Goal: Transaction & Acquisition: Purchase product/service

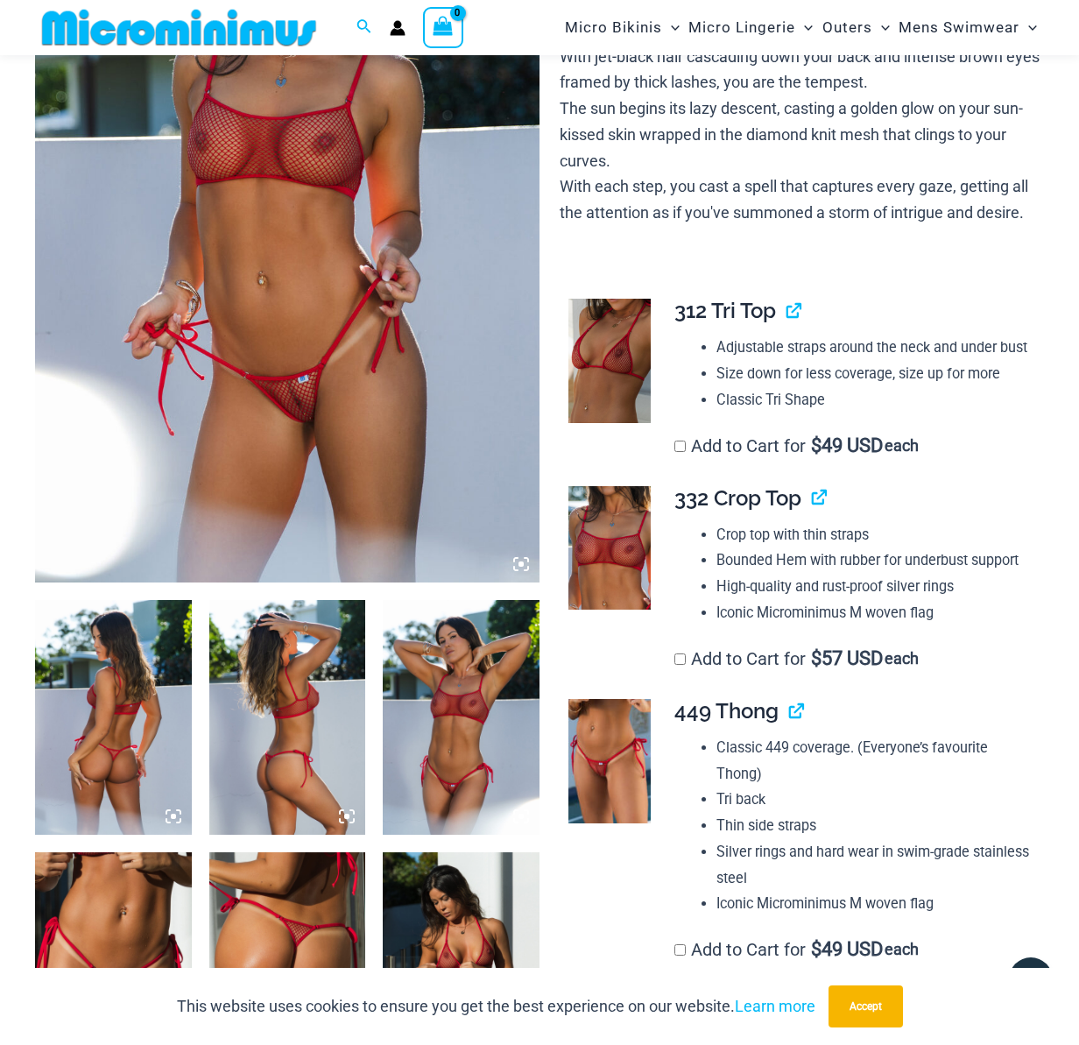
scroll to position [772, 0]
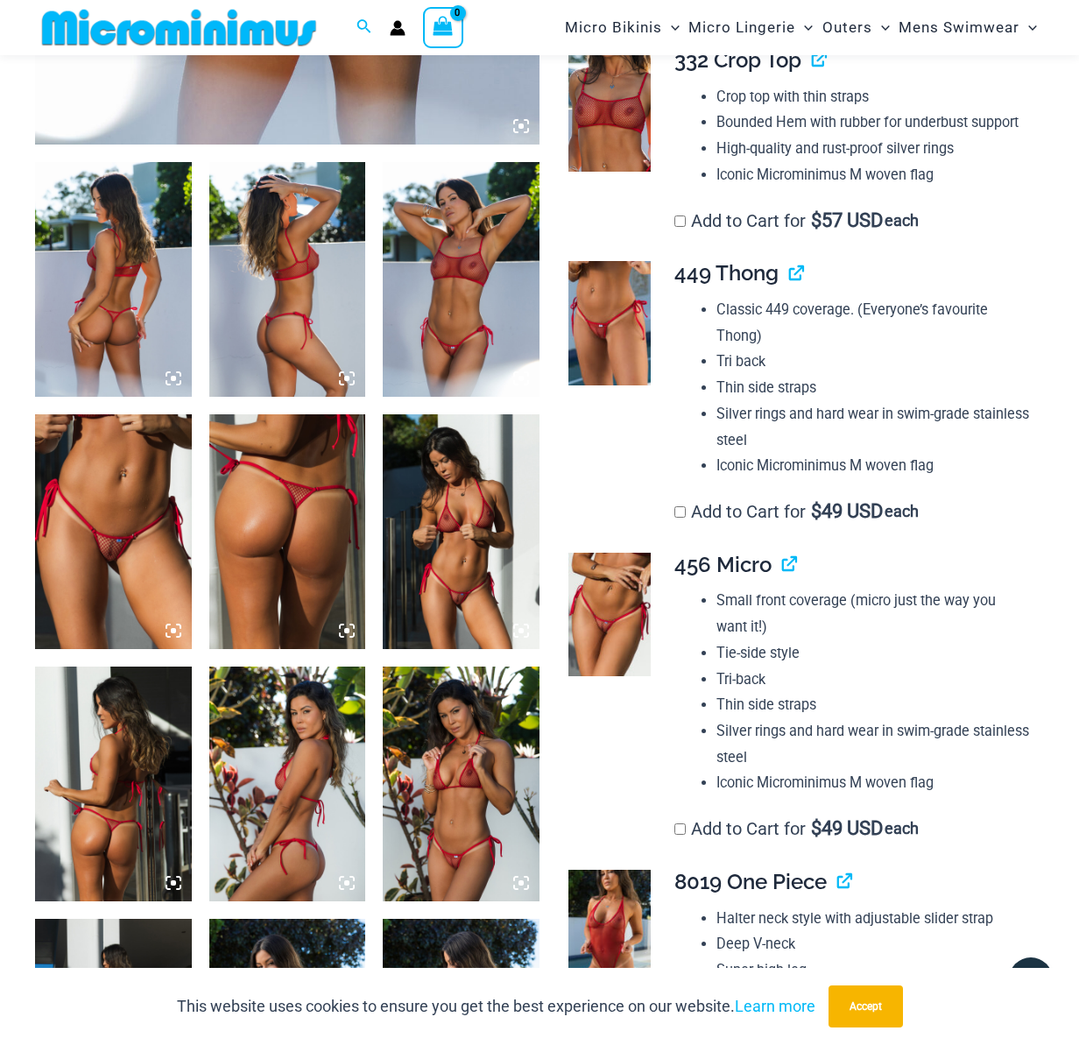
click at [455, 342] on img at bounding box center [461, 279] width 157 height 235
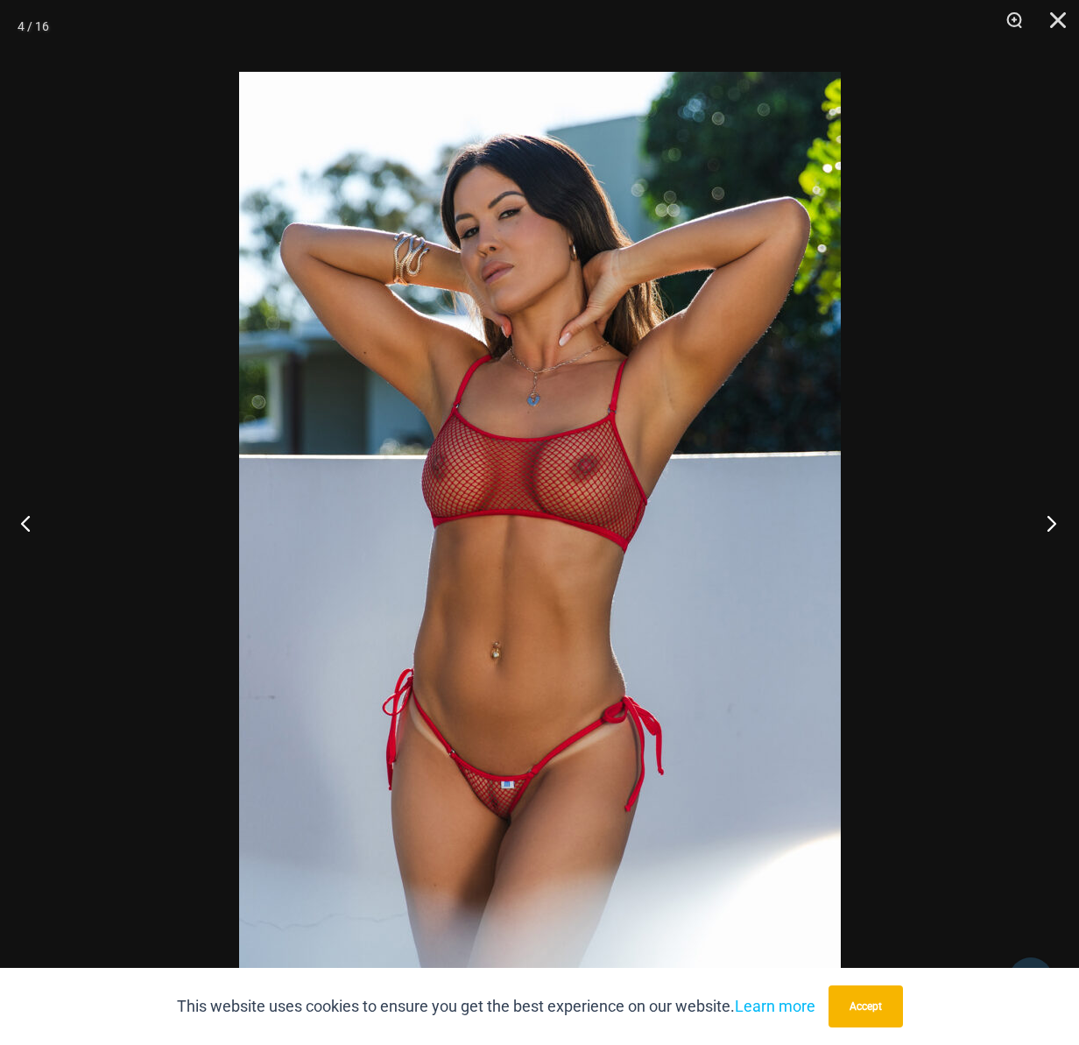
click at [1043, 519] on button "Next" at bounding box center [1047, 523] width 66 height 88
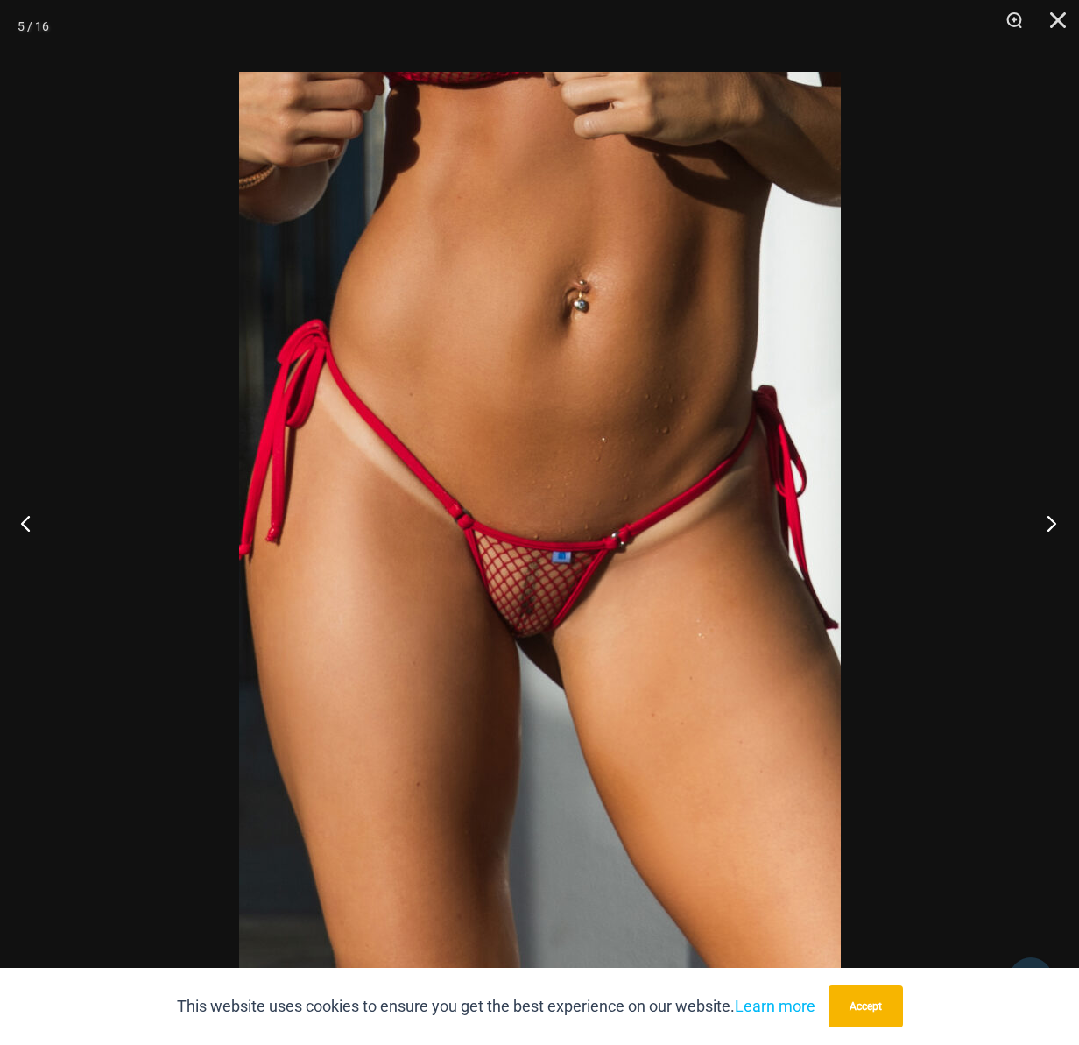
click at [1043, 519] on button "Next" at bounding box center [1047, 523] width 66 height 88
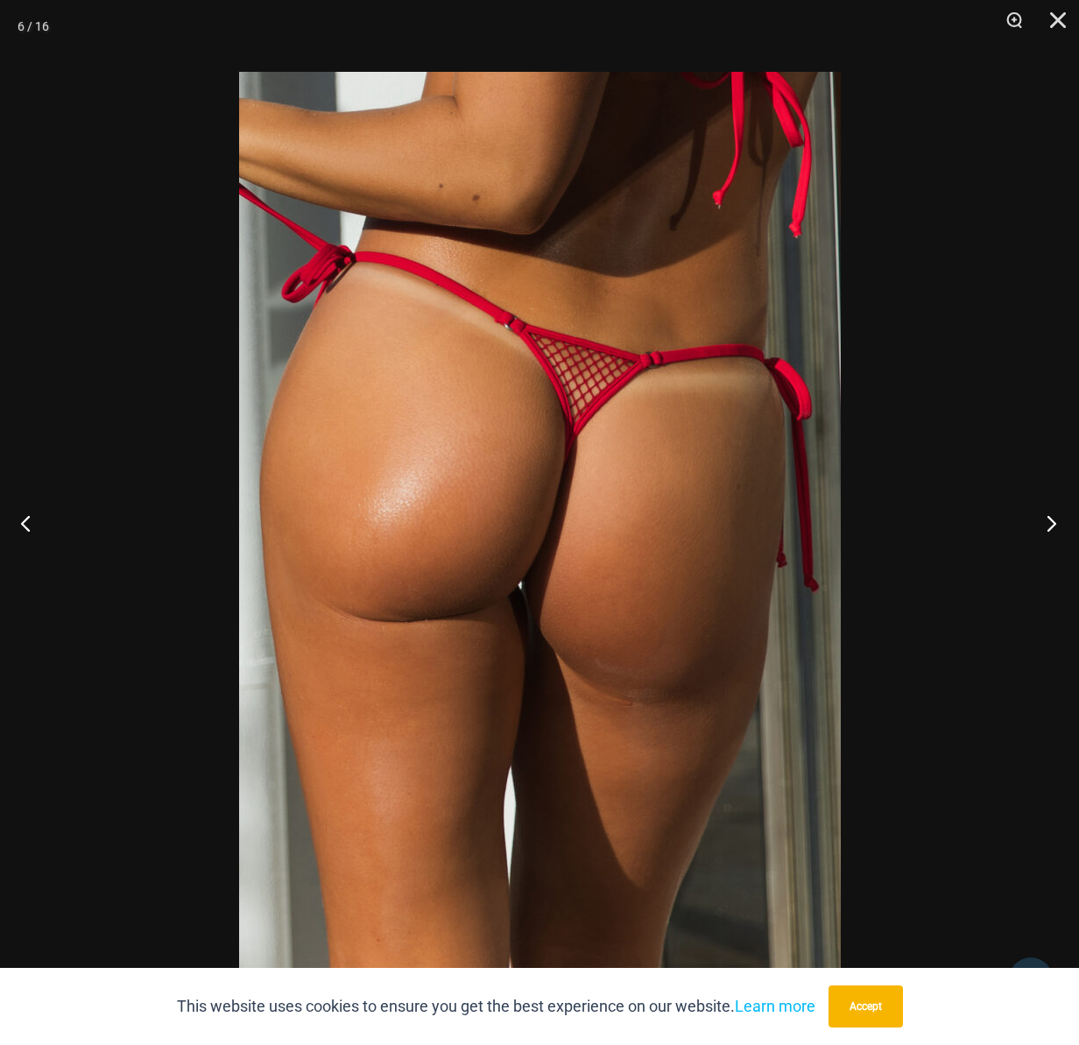
click at [1043, 519] on button "Next" at bounding box center [1047, 523] width 66 height 88
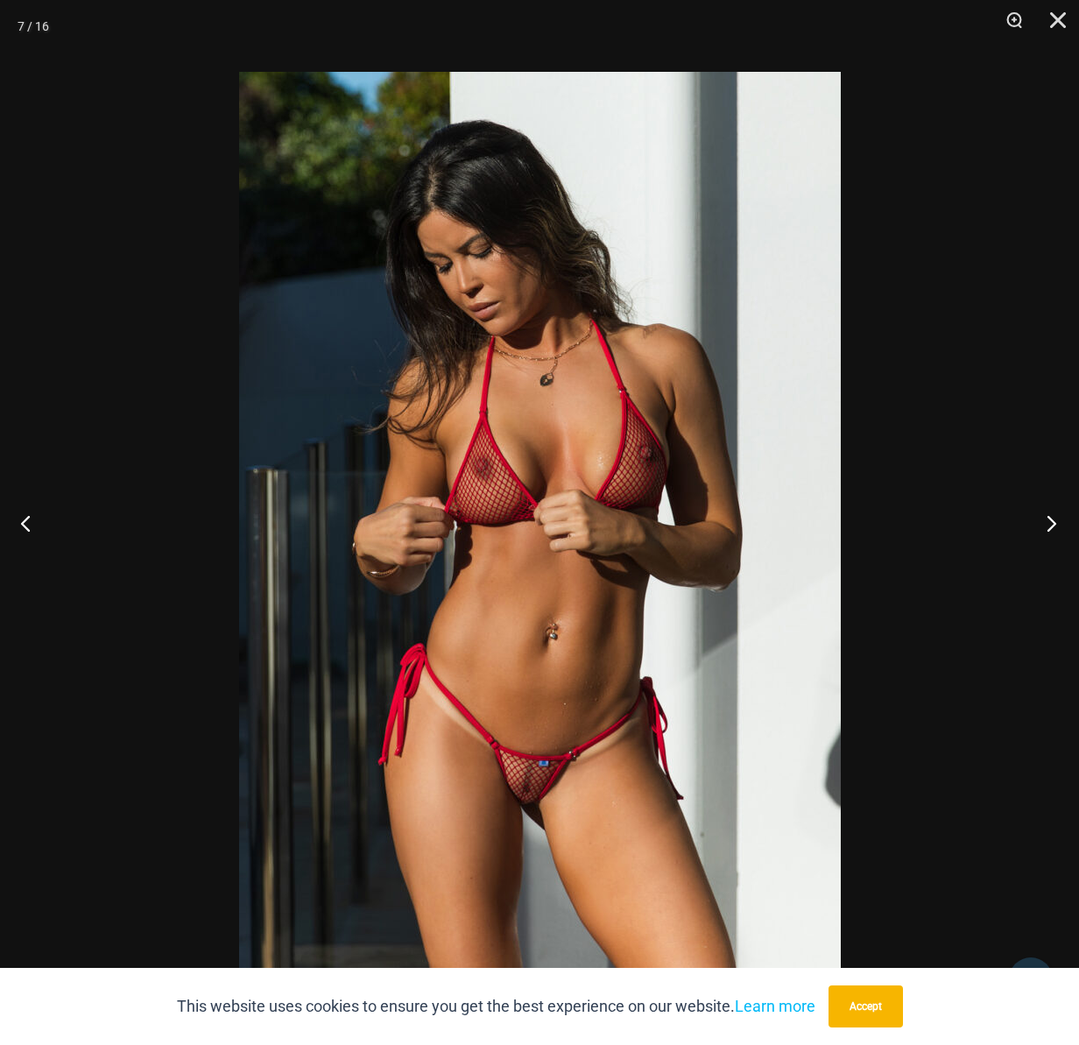
click at [1043, 519] on button "Next" at bounding box center [1047, 523] width 66 height 88
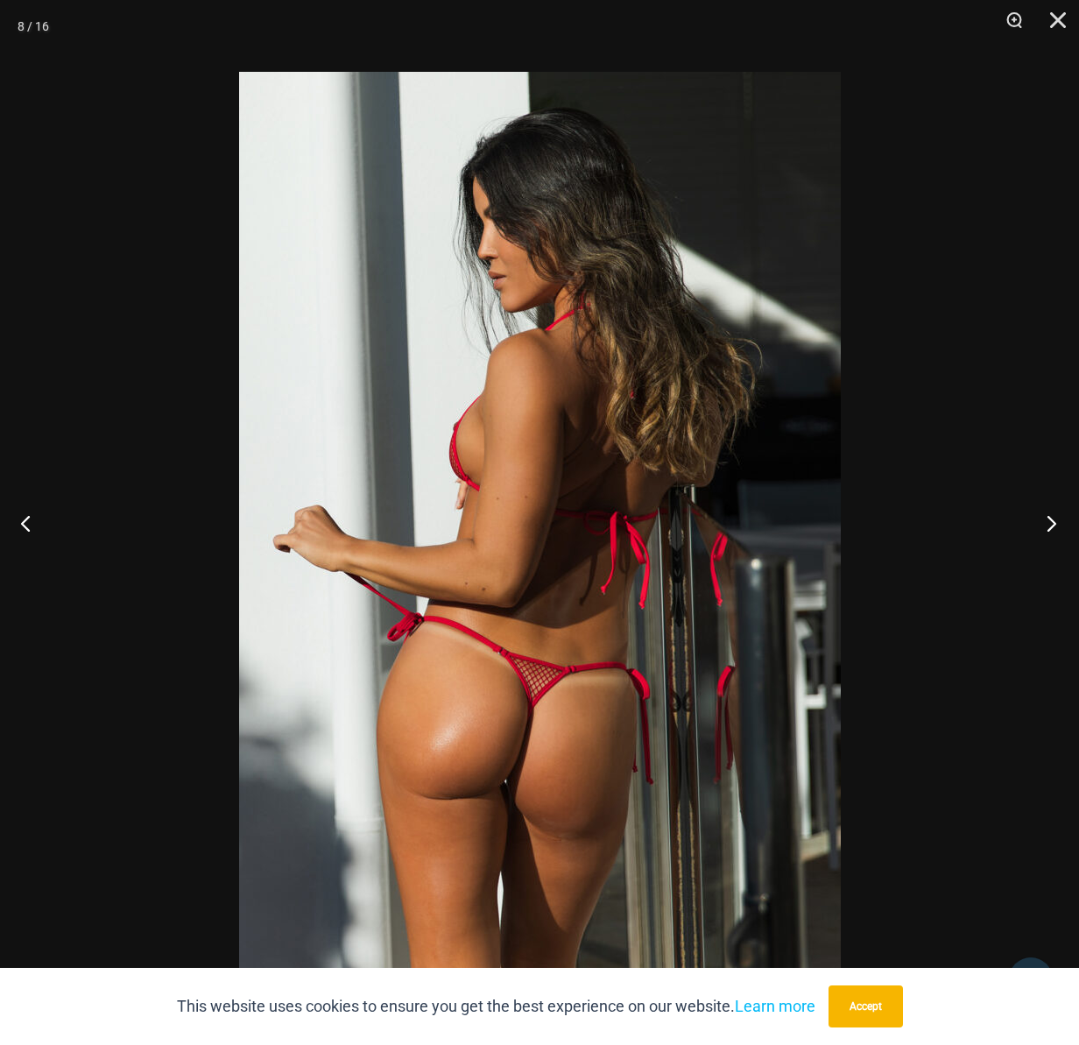
click at [1043, 519] on button "Next" at bounding box center [1047, 523] width 66 height 88
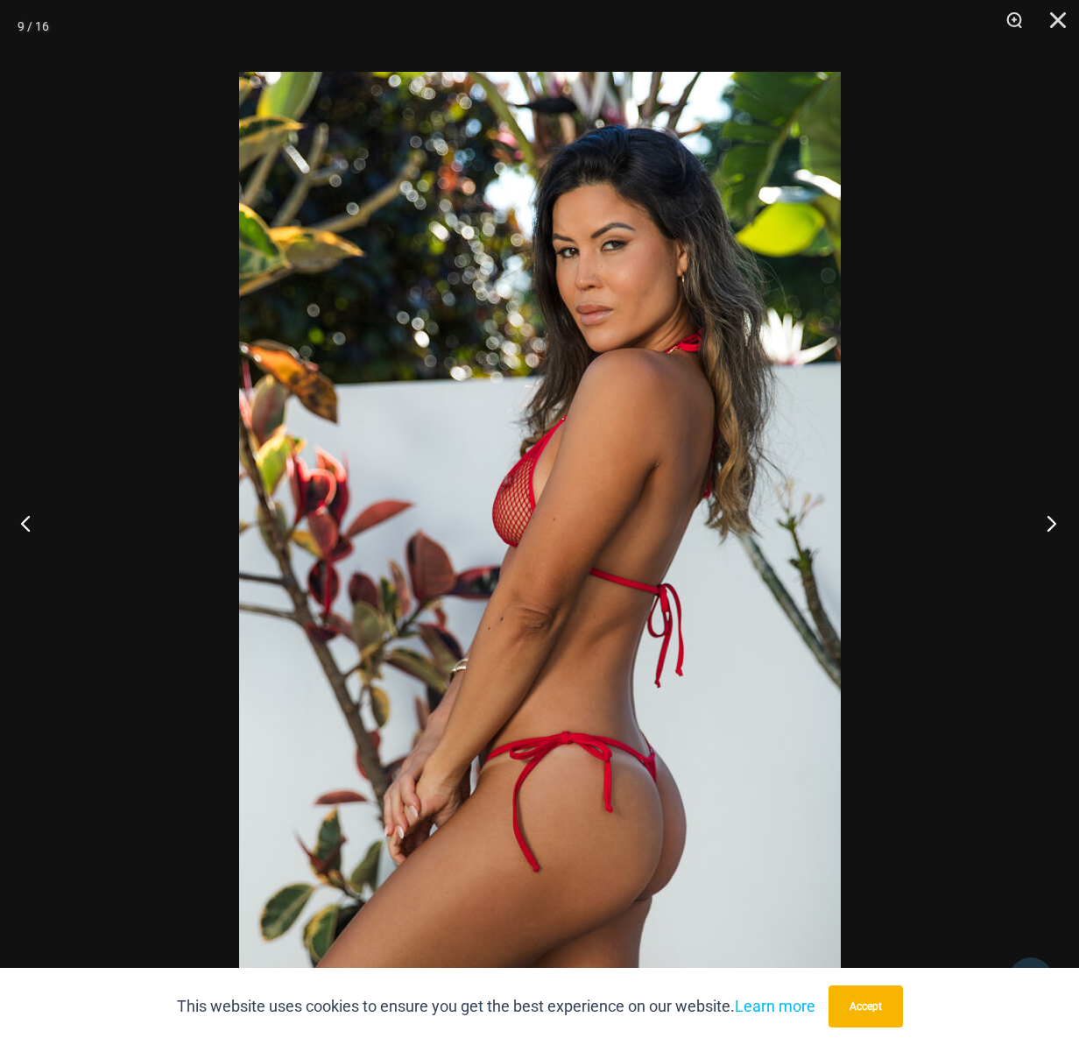
click at [1043, 519] on button "Next" at bounding box center [1047, 523] width 66 height 88
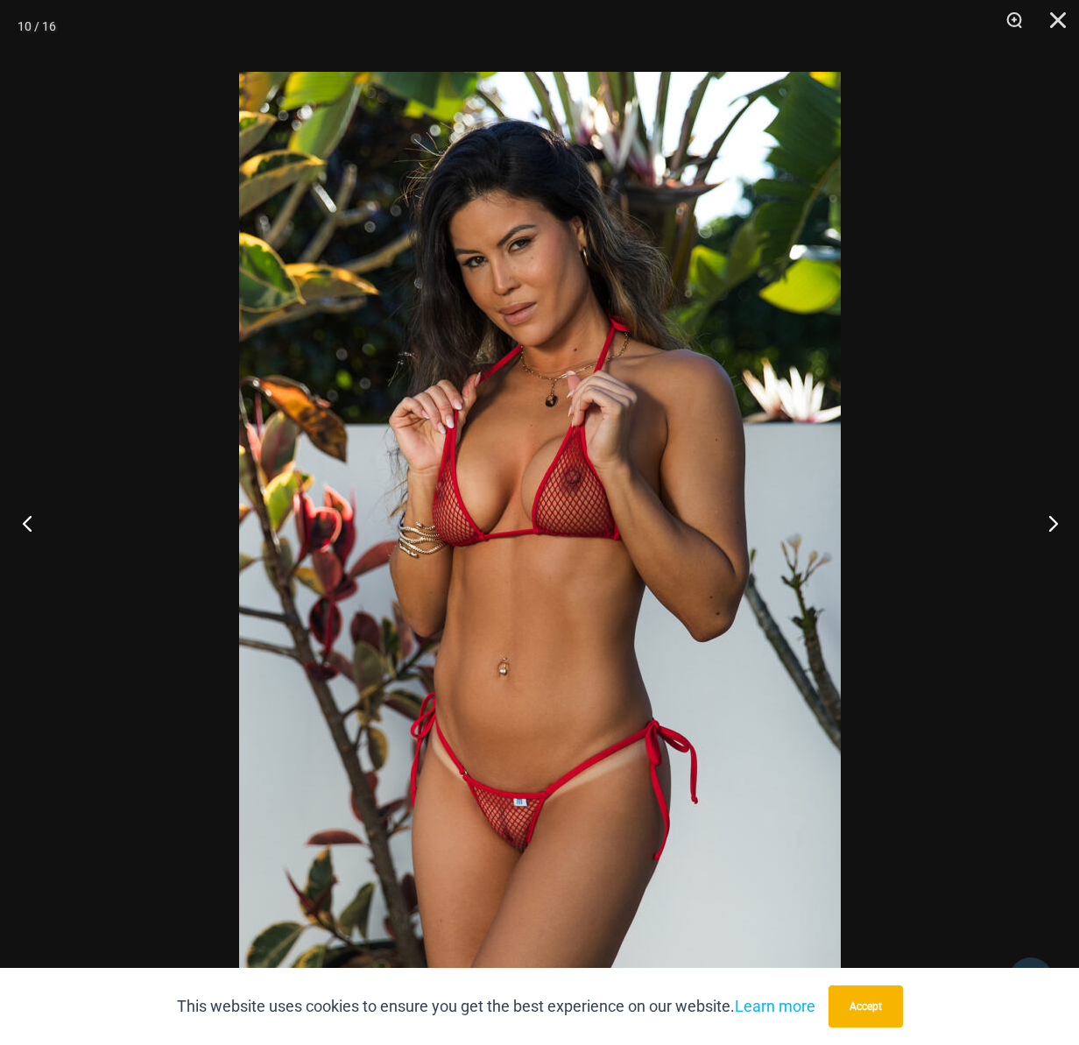
click at [29, 514] on button "Previous" at bounding box center [33, 523] width 66 height 88
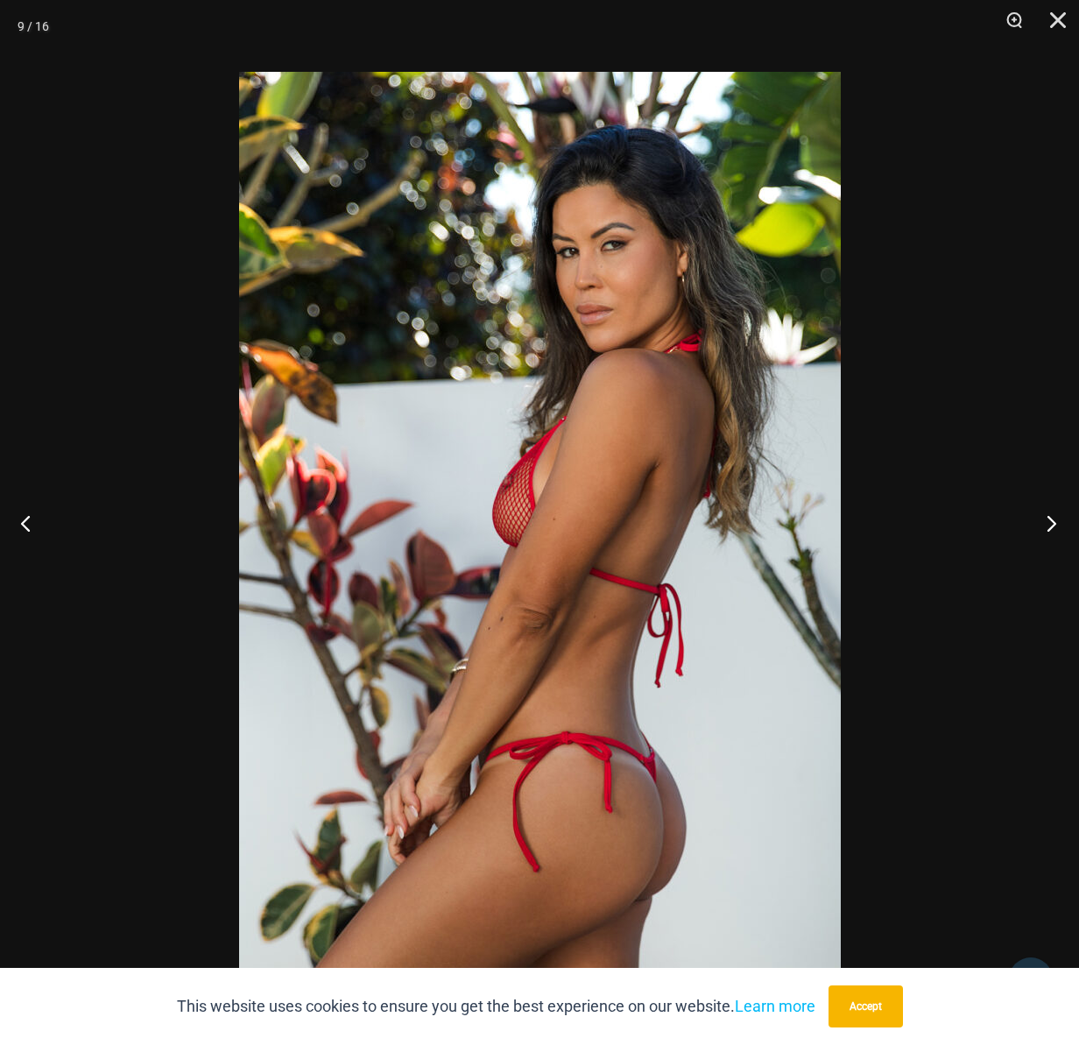
click at [1046, 523] on button "Next" at bounding box center [1047, 523] width 66 height 88
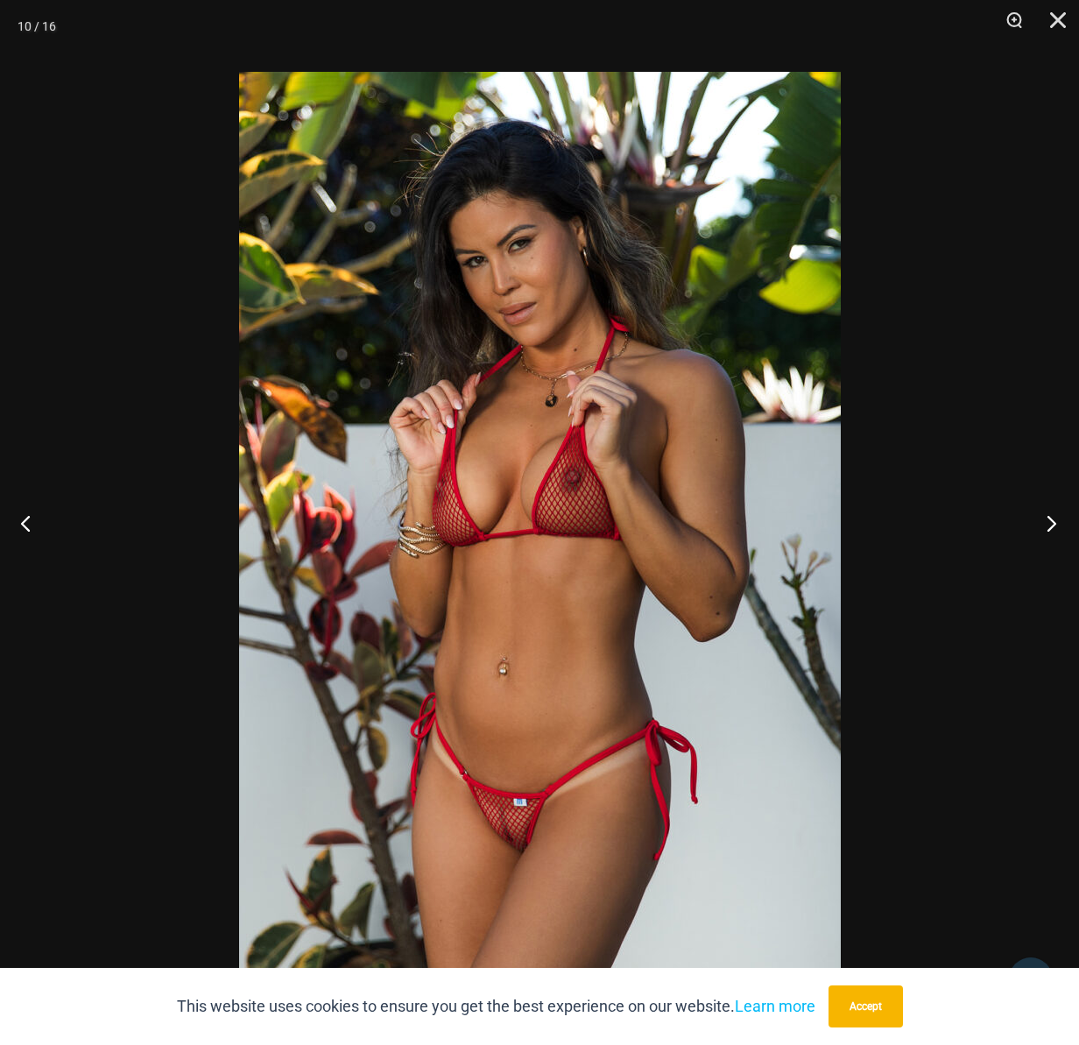
click at [1046, 523] on button "Next" at bounding box center [1047, 523] width 66 height 88
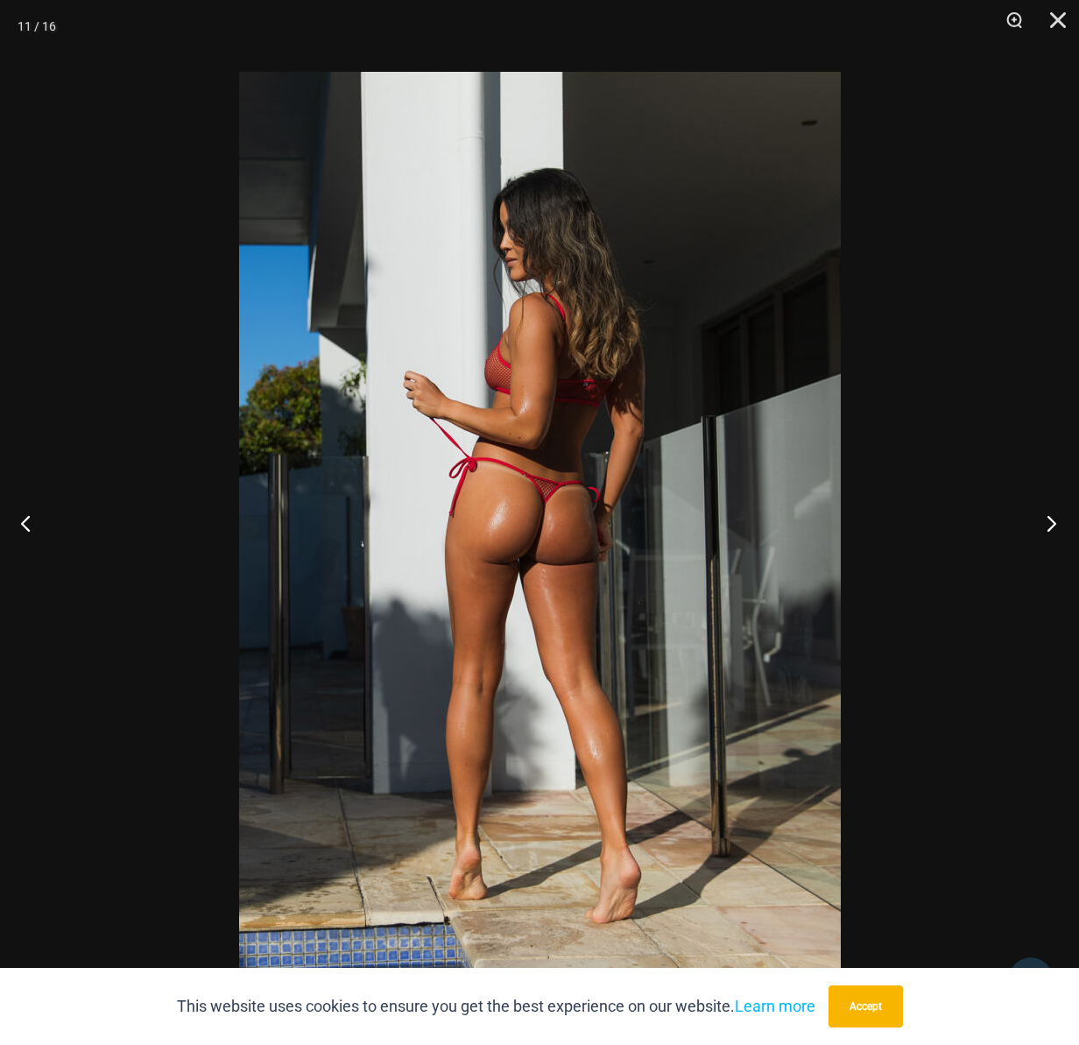
click at [1046, 523] on button "Next" at bounding box center [1047, 523] width 66 height 88
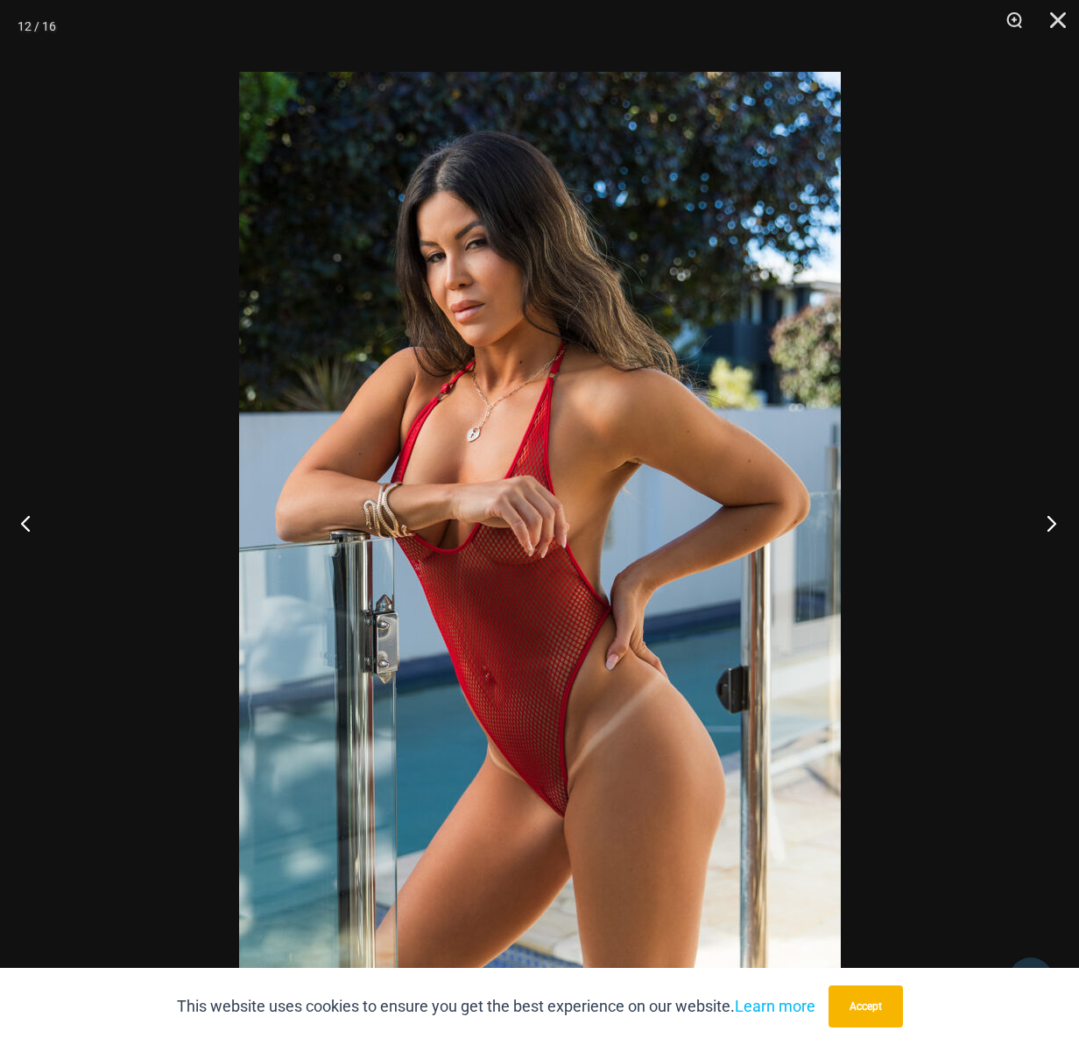
click at [1046, 523] on button "Next" at bounding box center [1047, 523] width 66 height 88
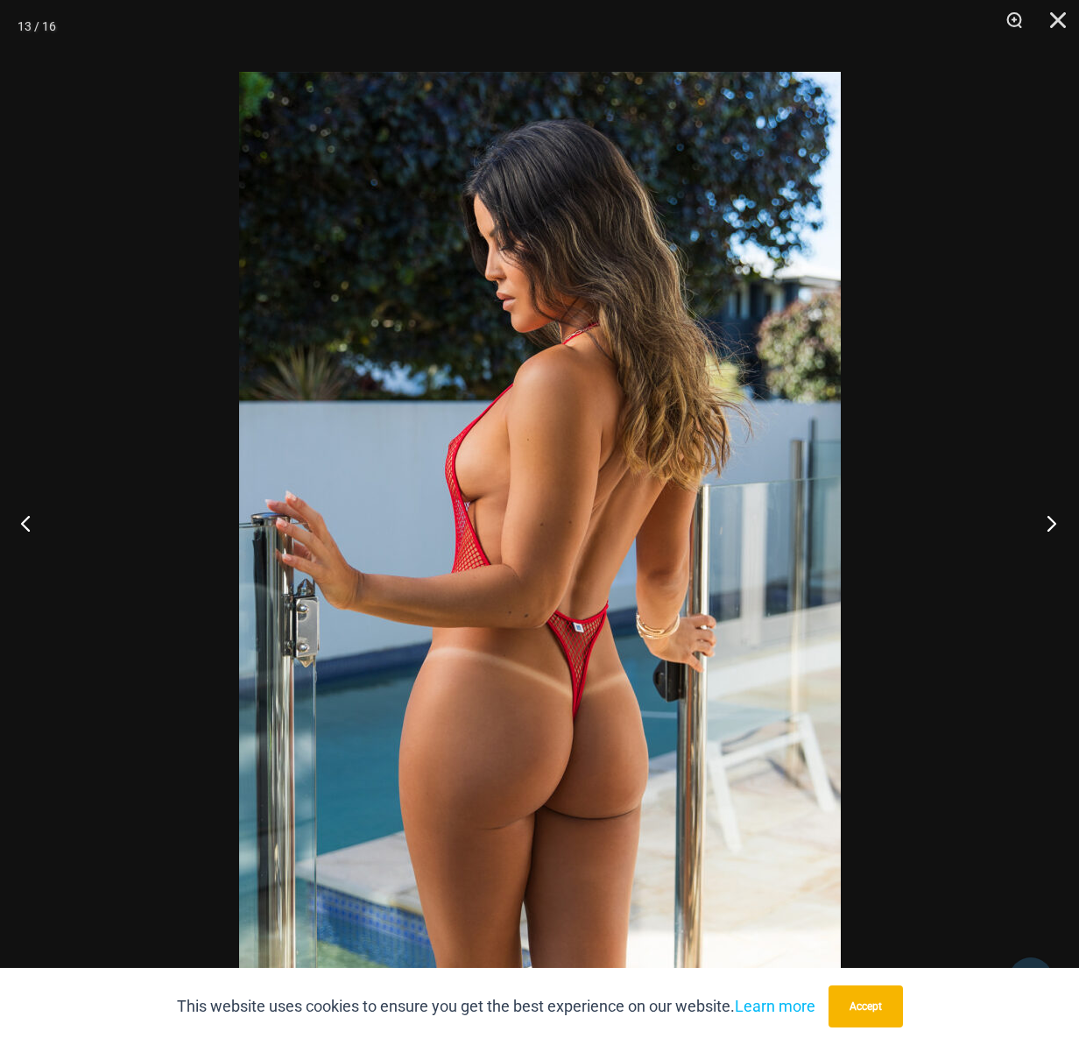
click at [1046, 523] on button "Next" at bounding box center [1047, 523] width 66 height 88
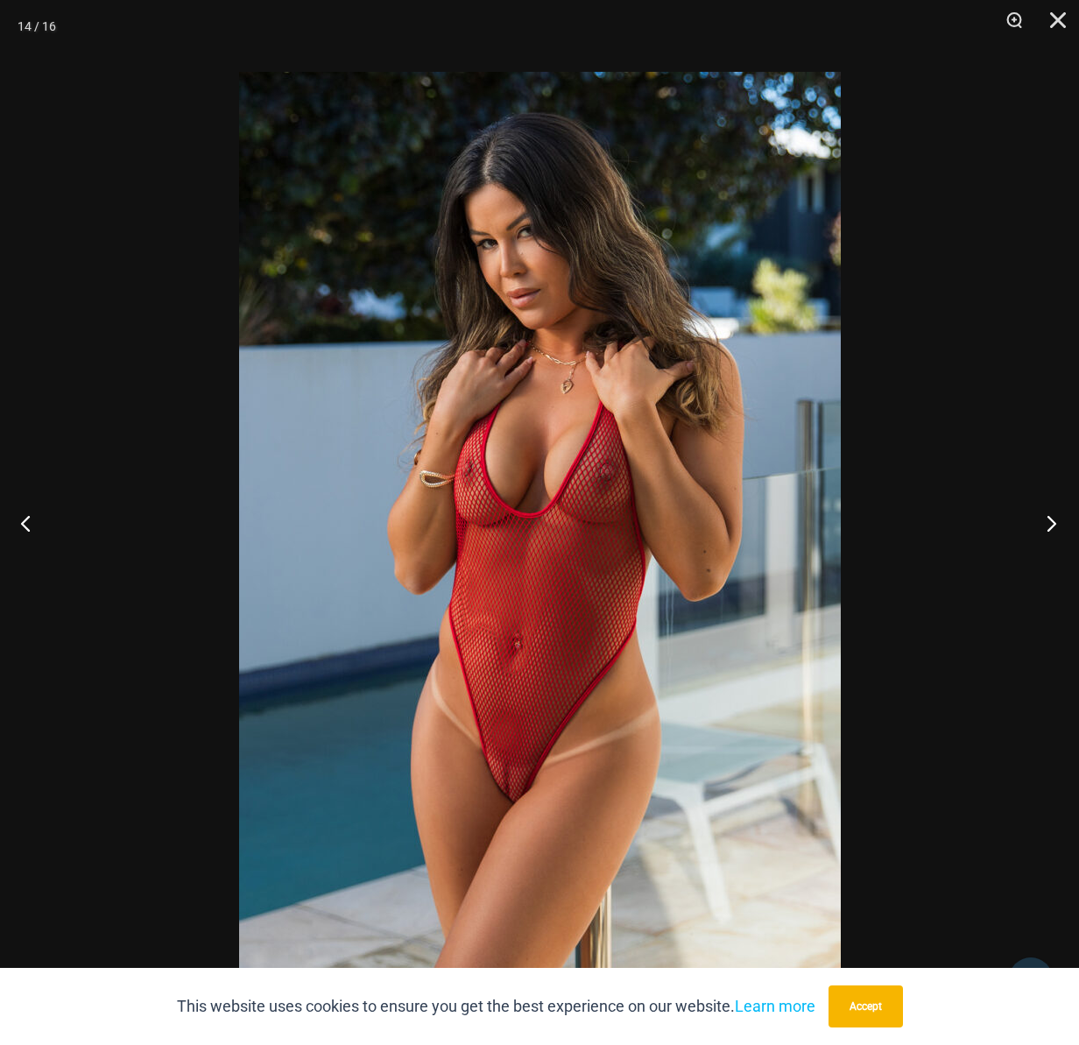
click at [1046, 523] on button "Next" at bounding box center [1047, 523] width 66 height 88
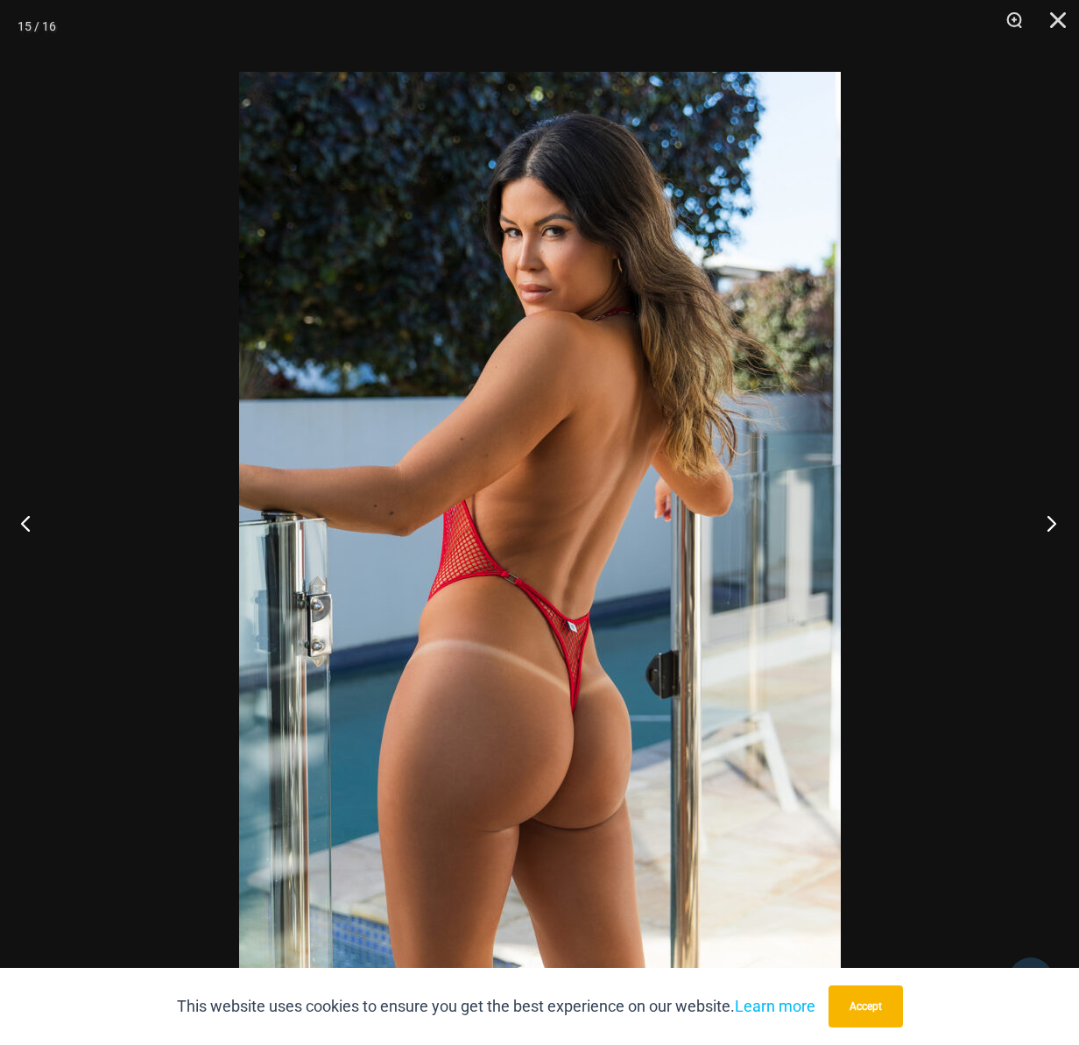
click at [1046, 523] on button "Next" at bounding box center [1047, 523] width 66 height 88
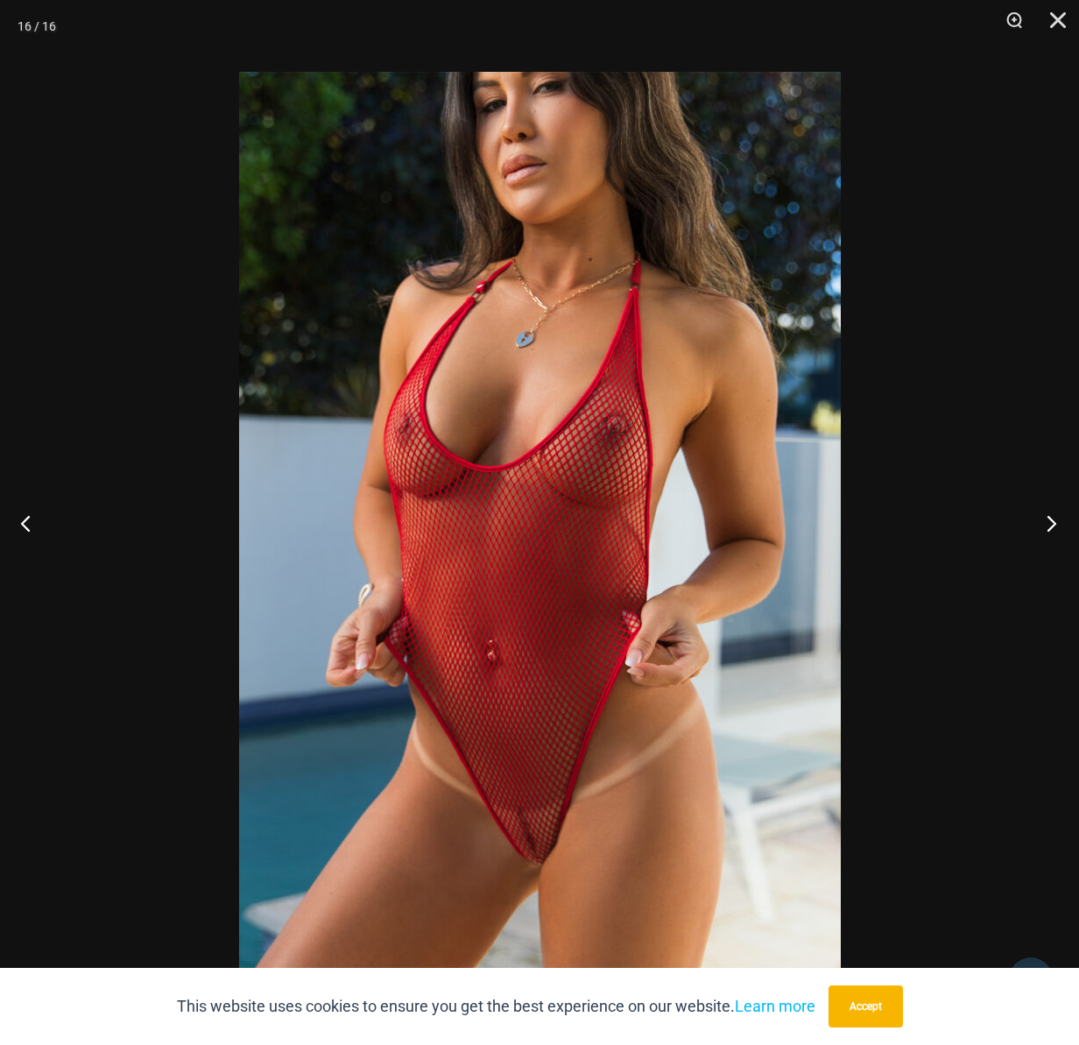
click at [1046, 523] on button "Next" at bounding box center [1047, 523] width 66 height 88
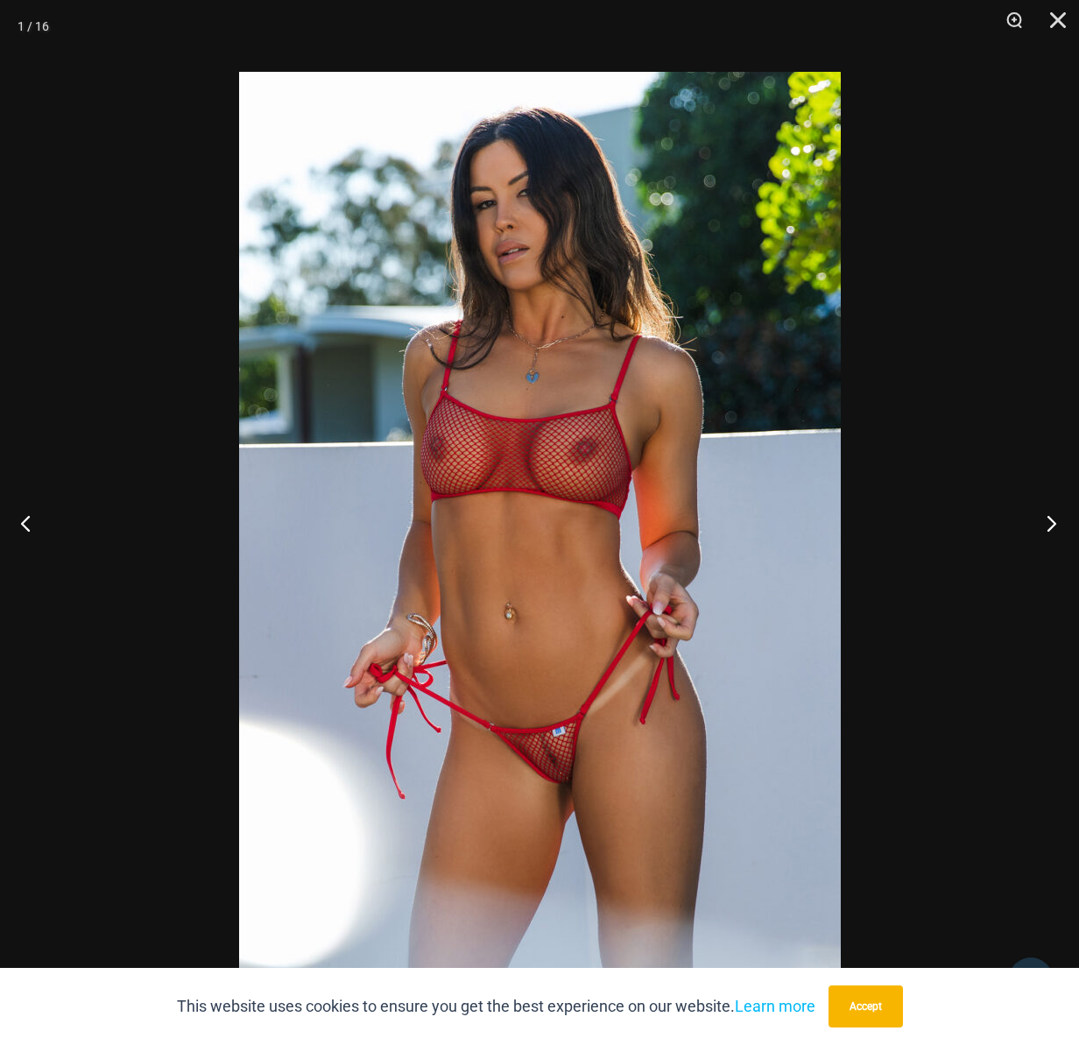
click at [1045, 524] on button "Next" at bounding box center [1047, 523] width 66 height 88
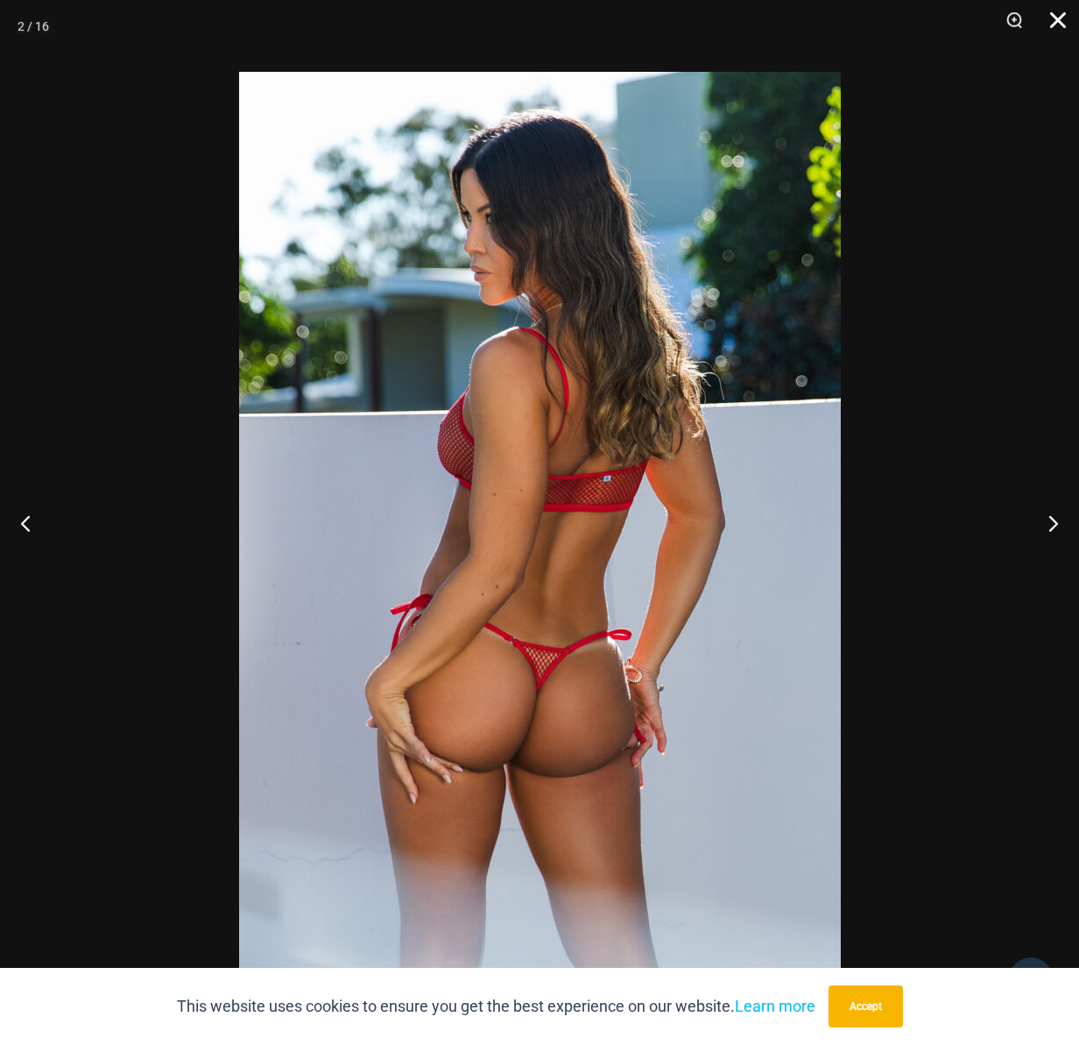
click at [1063, 13] on button "Close" at bounding box center [1052, 26] width 44 height 53
